Goal: Download file/media

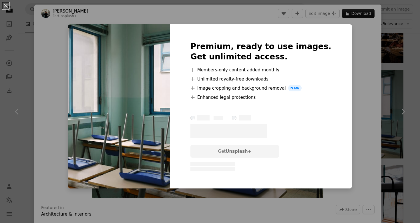
scroll to position [478, 0]
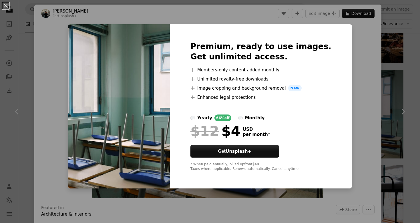
click at [355, 41] on div "An X shape Premium, ready to use images. Get unlimited access. A plus sign Memb…" at bounding box center [210, 111] width 420 height 223
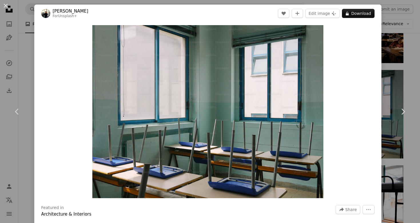
click at [403, 63] on div "An X shape Chevron left Chevron right [PERSON_NAME] For Unsplash+ A heart A plu…" at bounding box center [210, 111] width 420 height 223
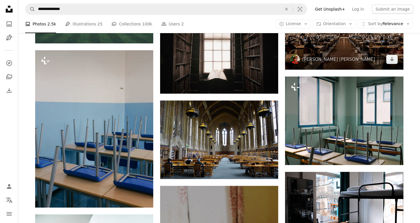
scroll to position [452, 0]
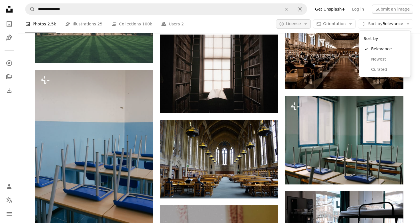
drag, startPoint x: 384, startPoint y: 24, endPoint x: 305, endPoint y: 20, distance: 78.8
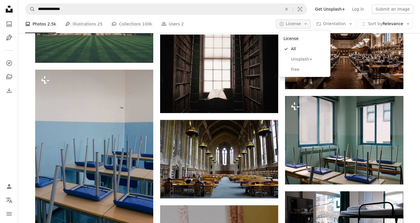
click at [305, 23] on button "A copyright icon © License Arrow down" at bounding box center [293, 23] width 35 height 9
click at [303, 68] on span "Free" at bounding box center [308, 70] width 35 height 6
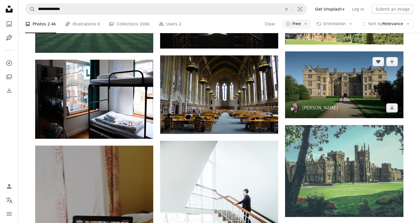
scroll to position [331, 0]
